Goal: Information Seeking & Learning: Learn about a topic

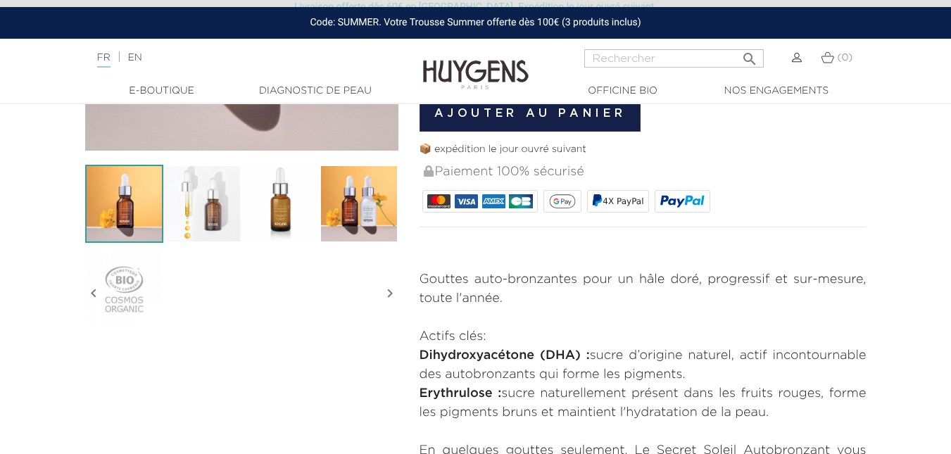
scroll to position [504, 0]
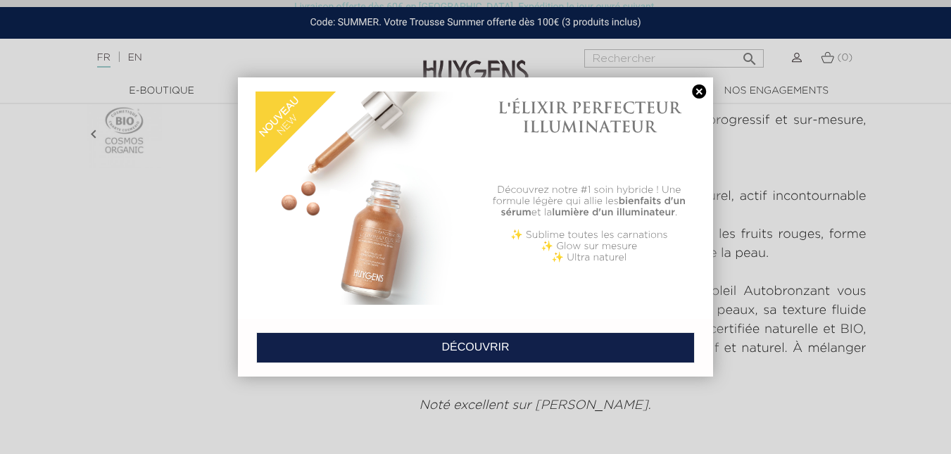
drag, startPoint x: 959, startPoint y: 87, endPoint x: 961, endPoint y: 113, distance: 26.1
click at [699, 92] on link at bounding box center [699, 91] width 20 height 15
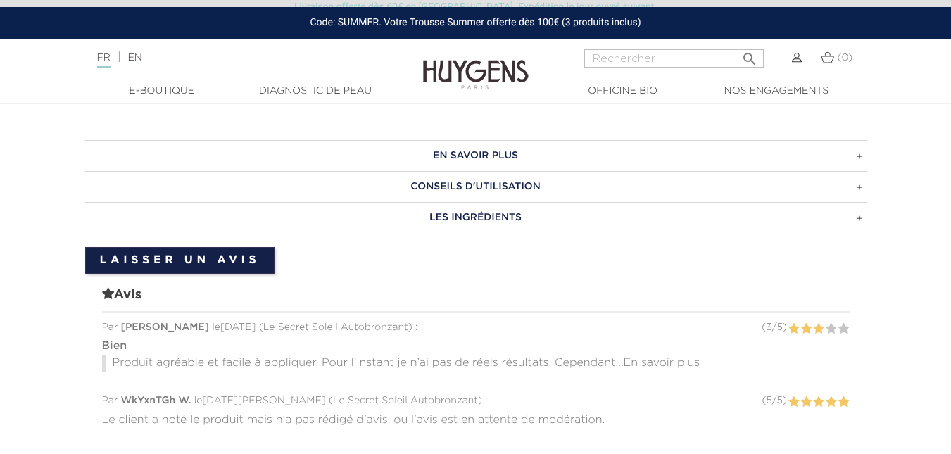
scroll to position [701, 0]
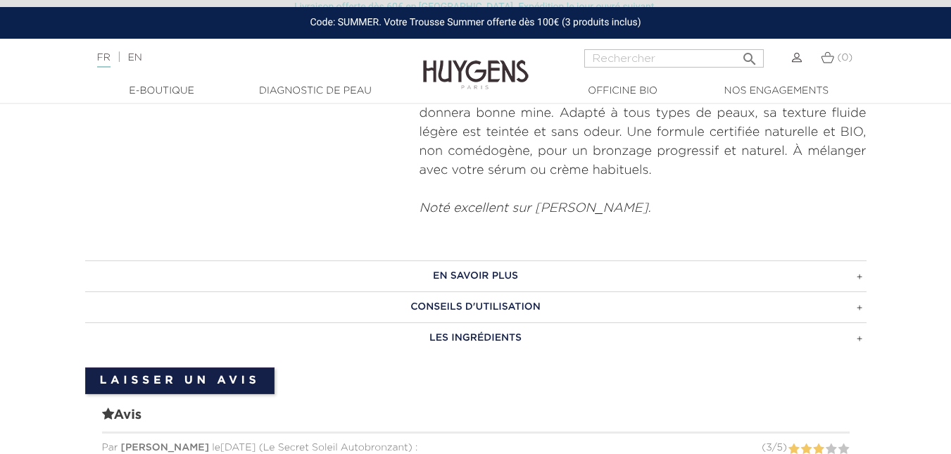
click at [576, 272] on h3 "EN SAVOIR PLUS" at bounding box center [475, 275] width 781 height 31
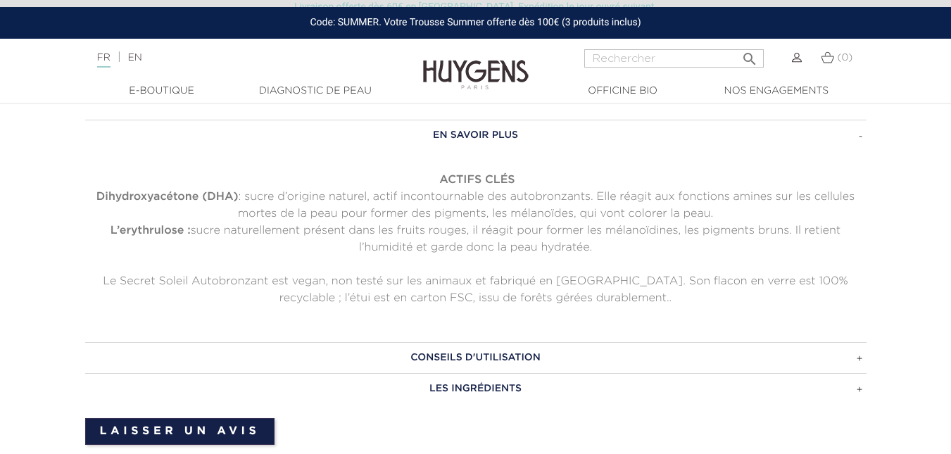
scroll to position [1021, 0]
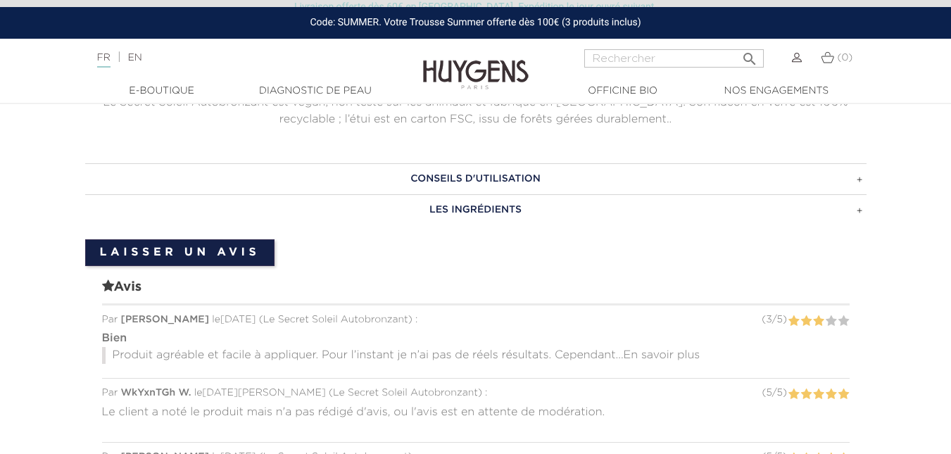
click at [541, 172] on h3 "CONSEILS D'UTILISATION" at bounding box center [475, 178] width 781 height 31
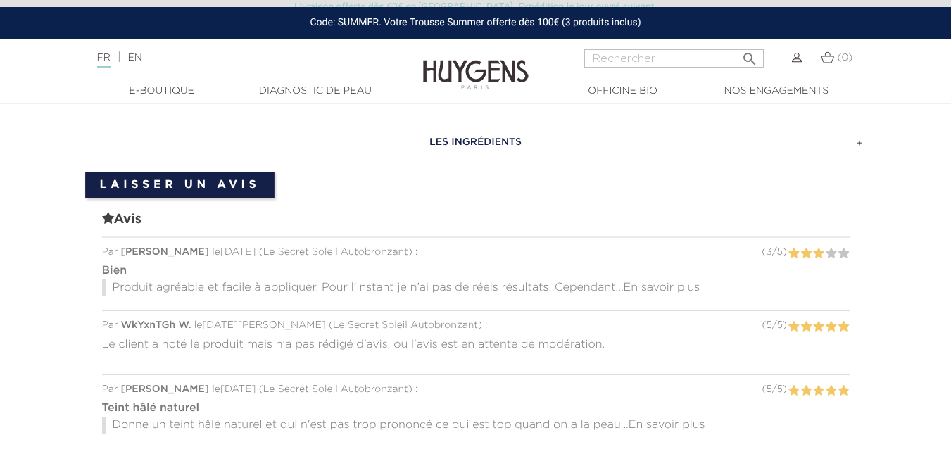
click at [659, 286] on span "En savoir plus" at bounding box center [662, 287] width 77 height 11
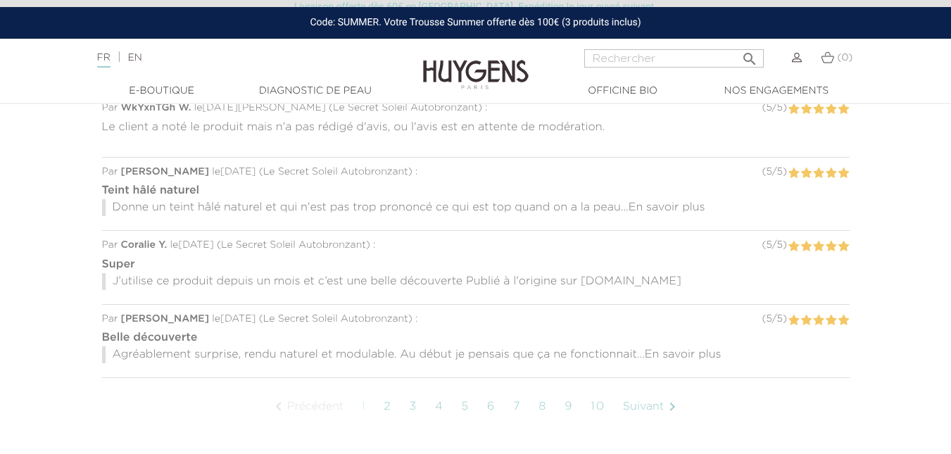
scroll to position [1261, 0]
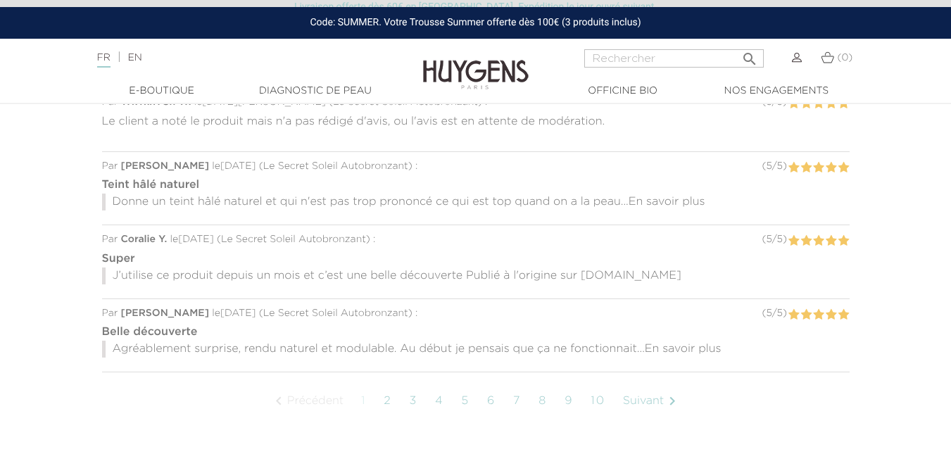
click at [679, 347] on span "En savoir plus" at bounding box center [683, 349] width 77 height 11
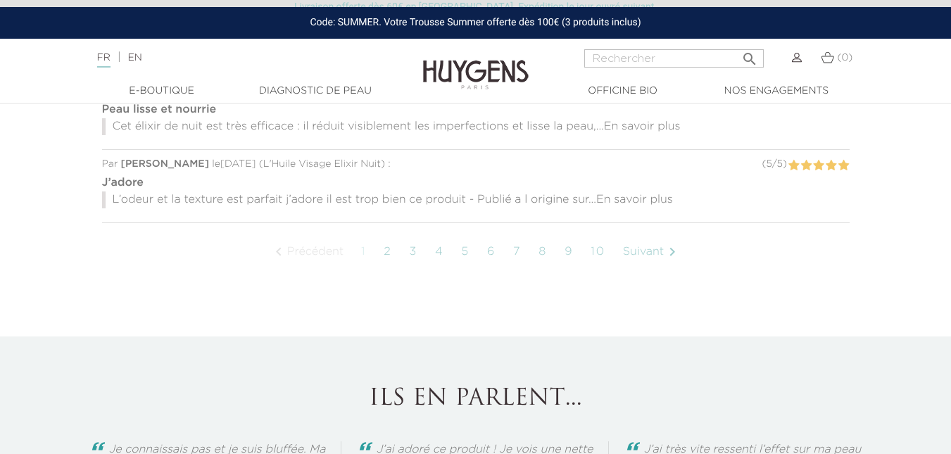
scroll to position [1617, 0]
